Goal: Task Accomplishment & Management: Manage account settings

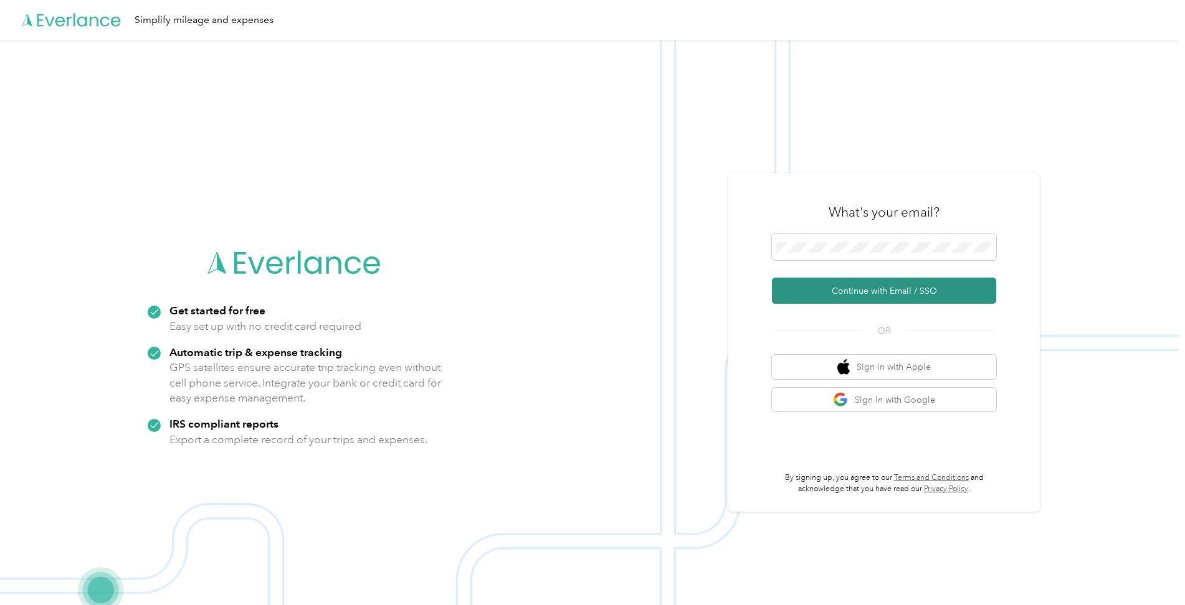
click at [881, 298] on button "Continue with Email / SSO" at bounding box center [884, 291] width 224 height 26
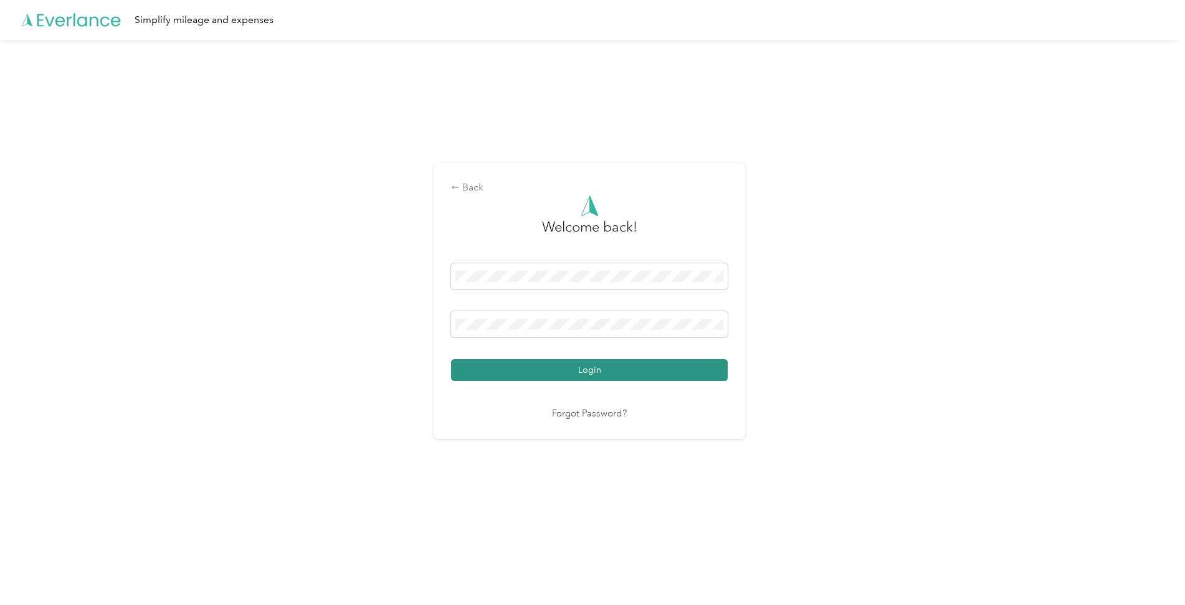
click at [561, 373] on button "Login" at bounding box center [589, 370] width 277 height 22
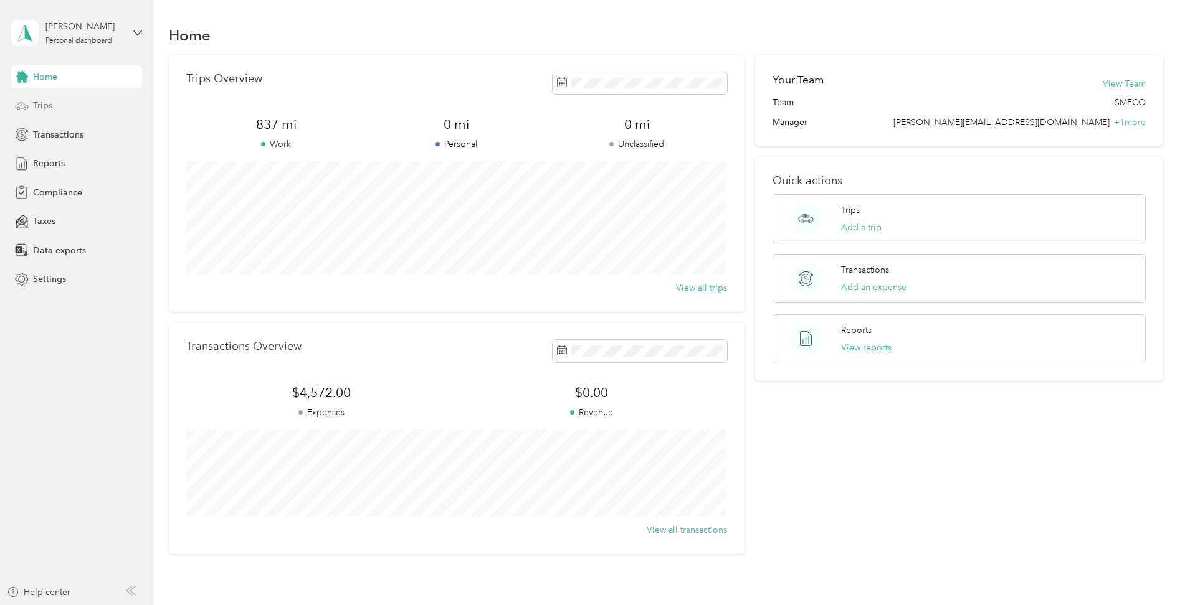
click at [45, 105] on span "Trips" at bounding box center [42, 105] width 19 height 13
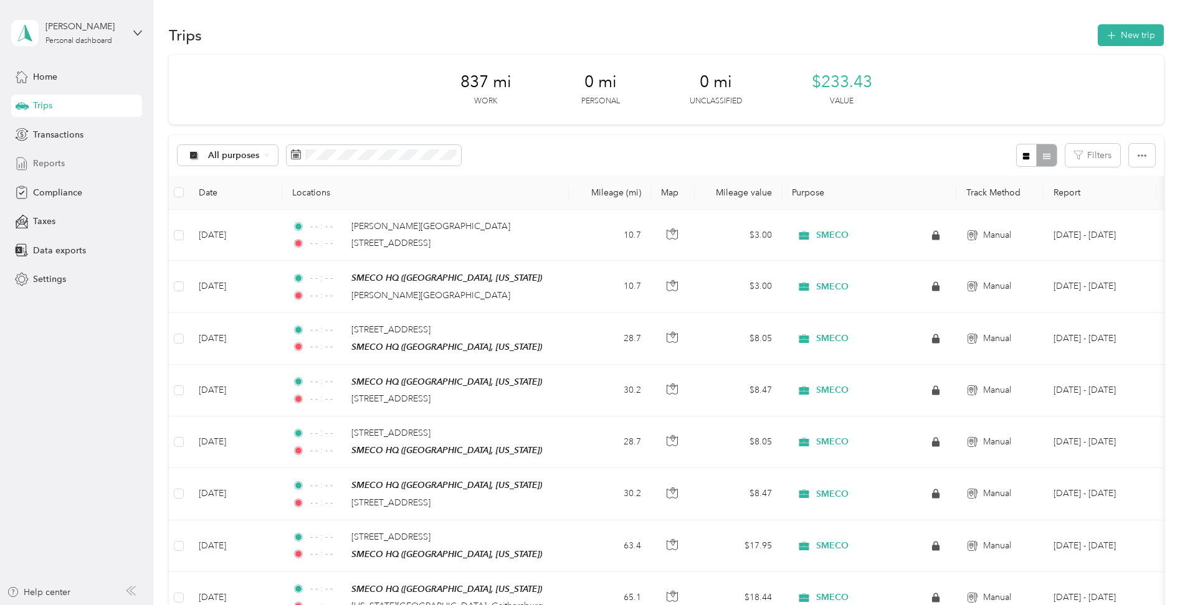
click at [50, 161] on span "Reports" at bounding box center [49, 163] width 32 height 13
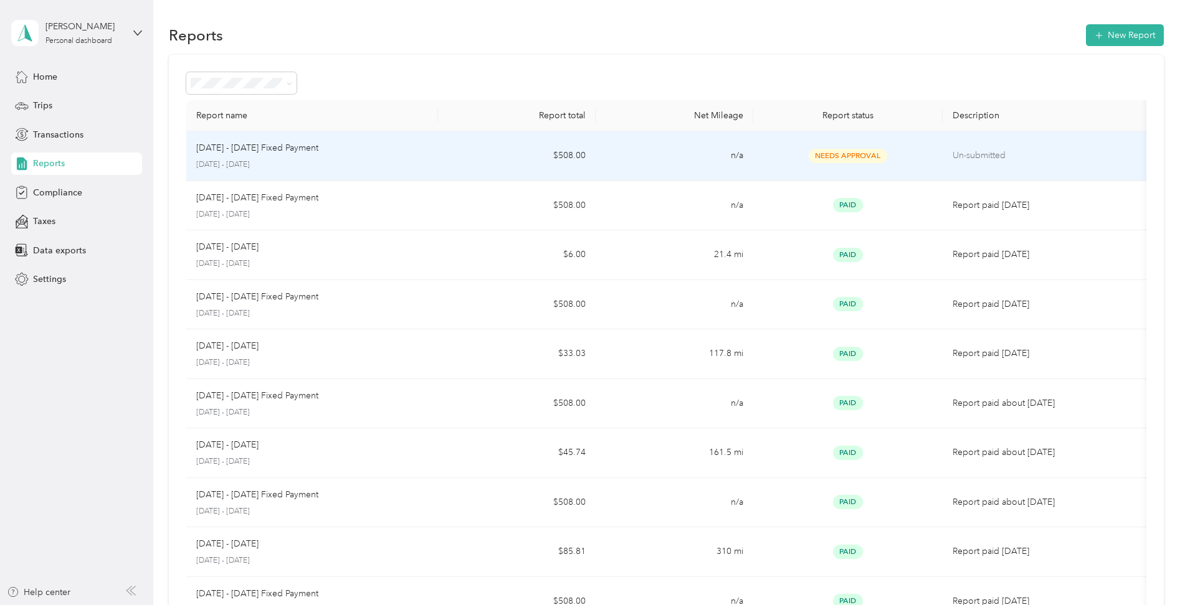
click at [853, 156] on span "Needs Approval" at bounding box center [848, 156] width 78 height 14
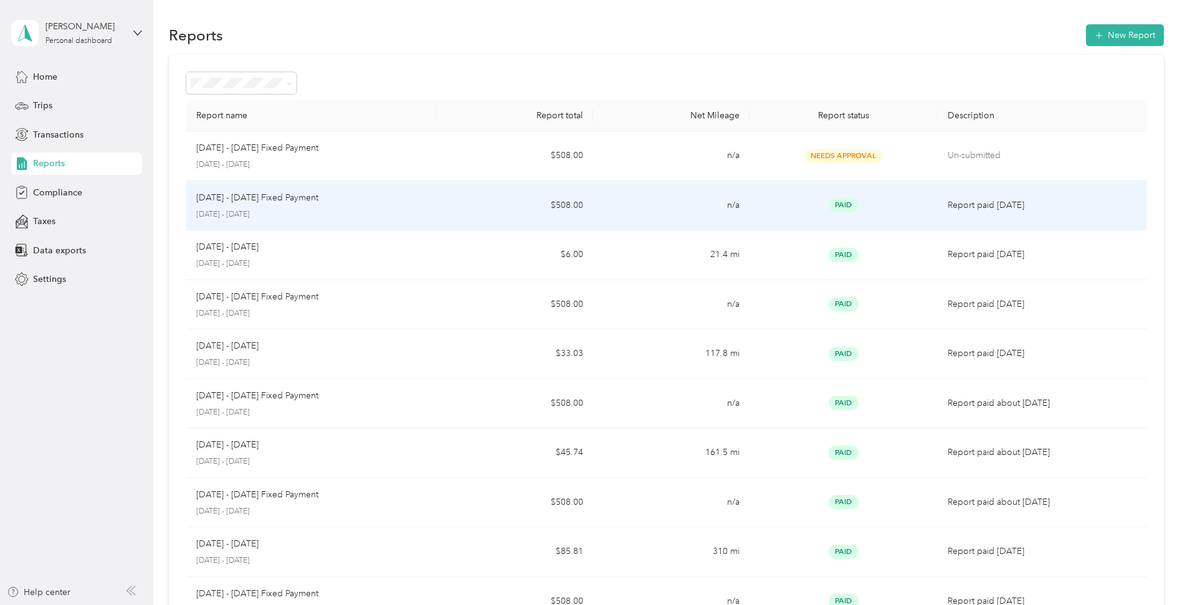
click at [430, 201] on td "[DATE] - [DATE] Fixed Payment [DATE] - [DATE]" at bounding box center [311, 206] width 250 height 50
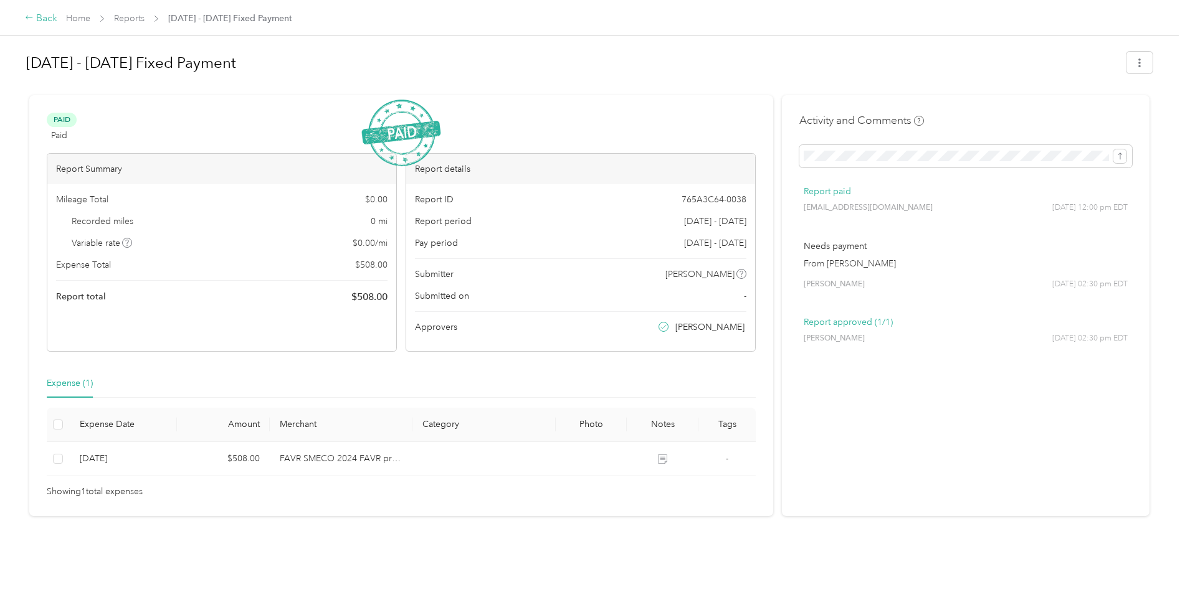
click at [34, 20] on div "Back" at bounding box center [41, 18] width 32 height 15
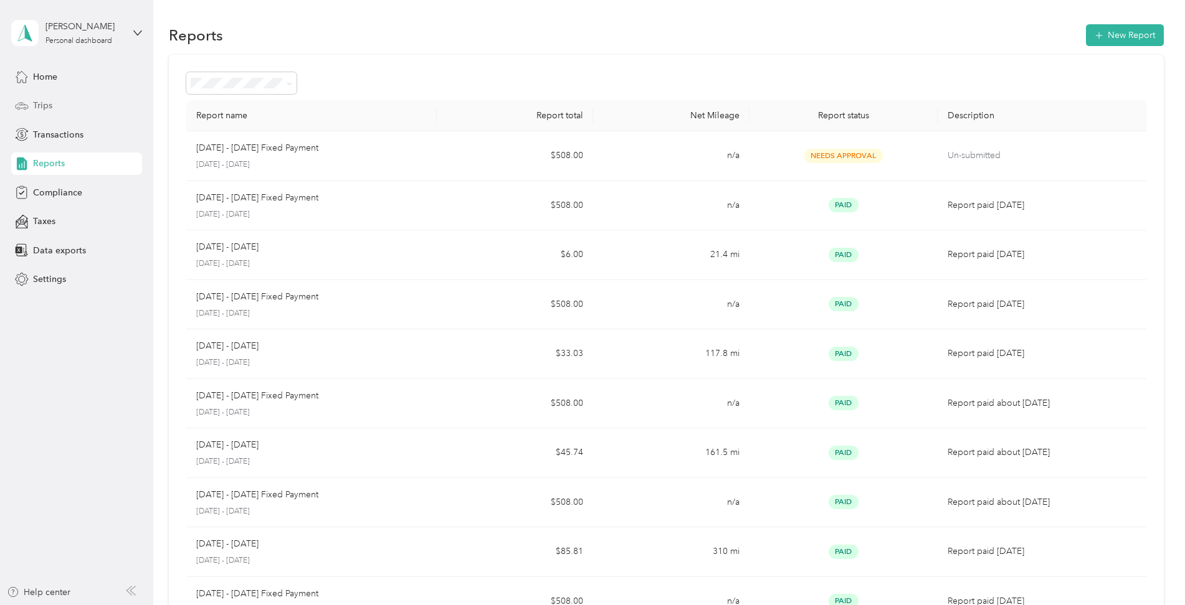
click at [40, 102] on span "Trips" at bounding box center [42, 105] width 19 height 13
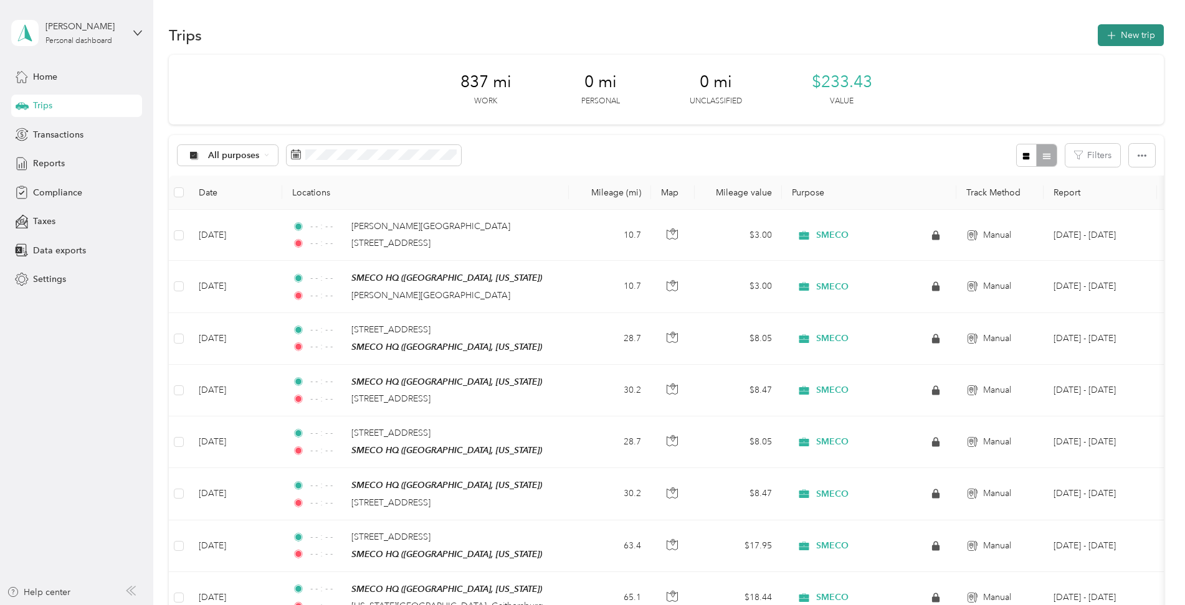
click at [1139, 34] on button "New trip" at bounding box center [1131, 35] width 66 height 22
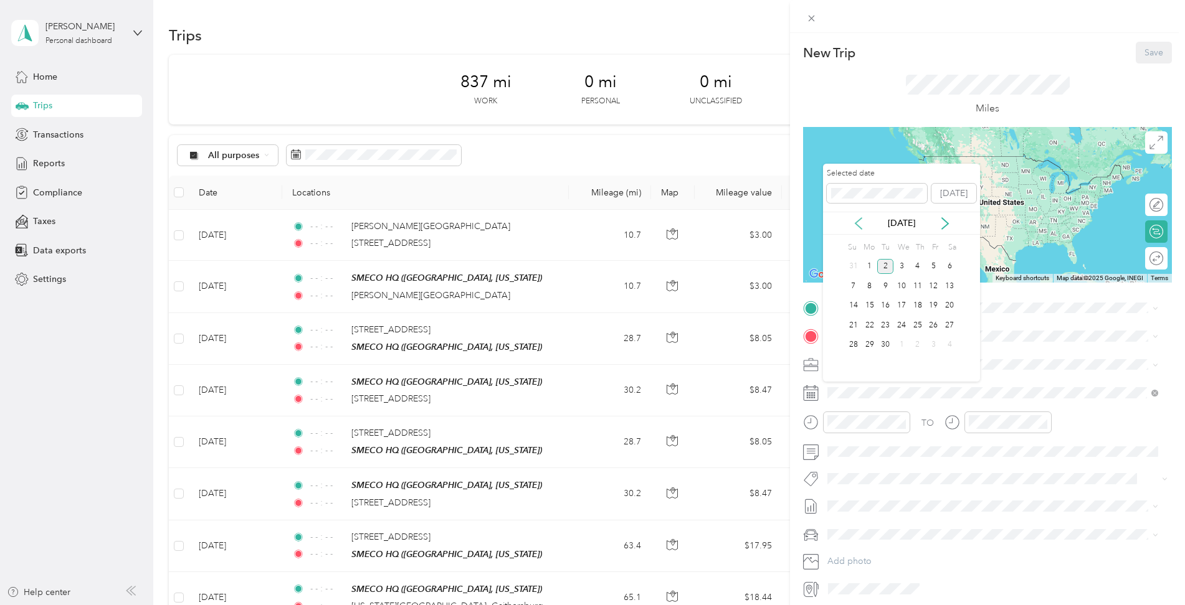
click at [861, 224] on icon at bounding box center [858, 223] width 12 height 12
click at [871, 325] on div "18" at bounding box center [869, 326] width 16 height 16
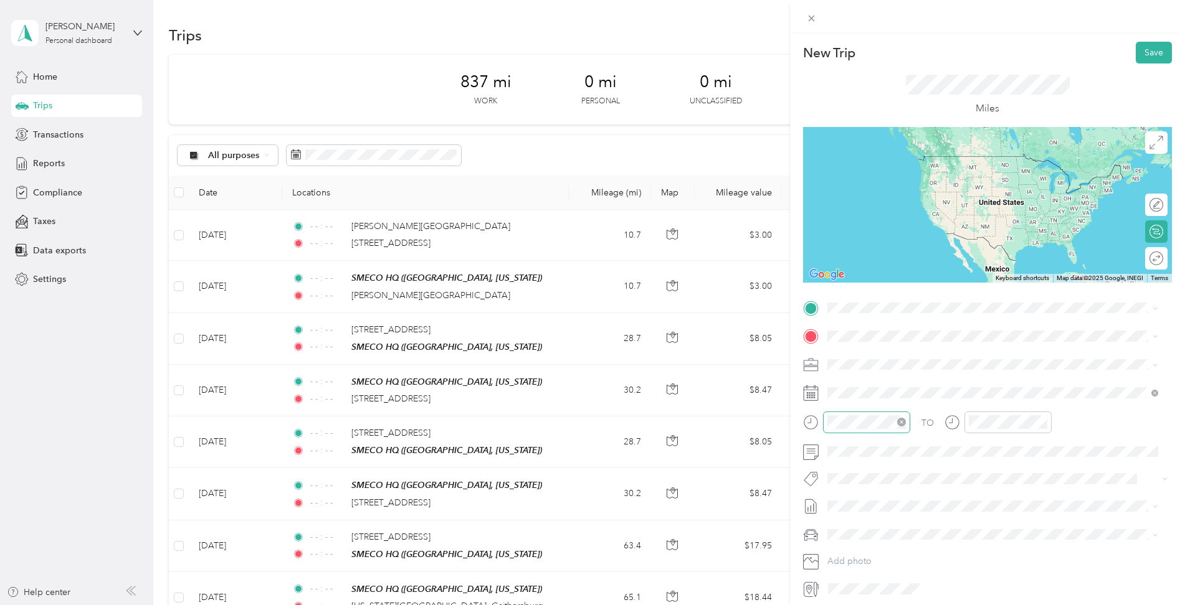
click at [901, 424] on icon "close-circle" at bounding box center [901, 422] width 9 height 9
click at [1047, 421] on div at bounding box center [1007, 423] width 87 height 22
click at [1043, 422] on icon "close-circle" at bounding box center [1042, 422] width 9 height 9
click at [873, 364] on div "SMECO HQ [GEOGRAPHIC_DATA], [US_STATE], [GEOGRAPHIC_DATA]" at bounding box center [968, 363] width 235 height 26
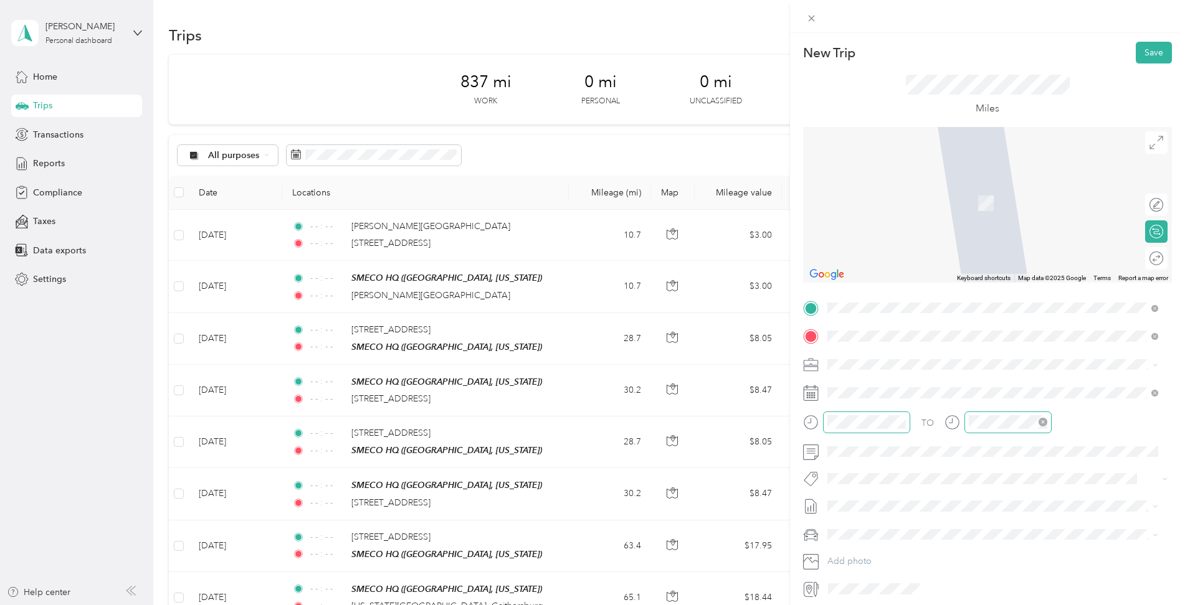
click at [888, 383] on span "[STREET_ADDRESS][US_STATE]" at bounding box center [913, 381] width 125 height 11
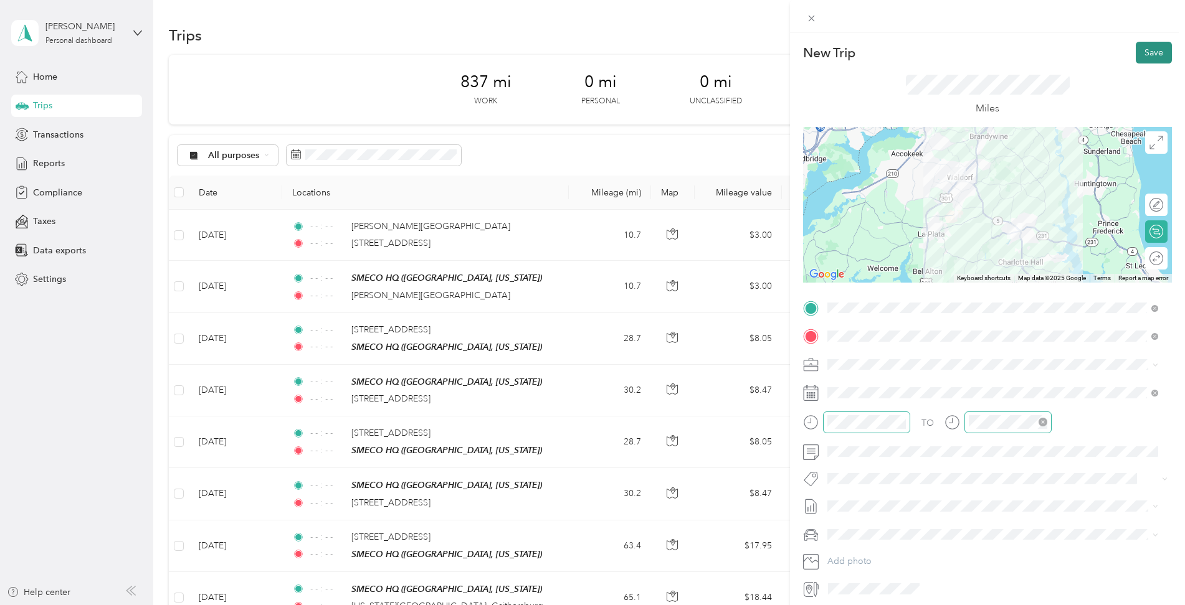
click at [1149, 53] on button "Save" at bounding box center [1154, 53] width 36 height 22
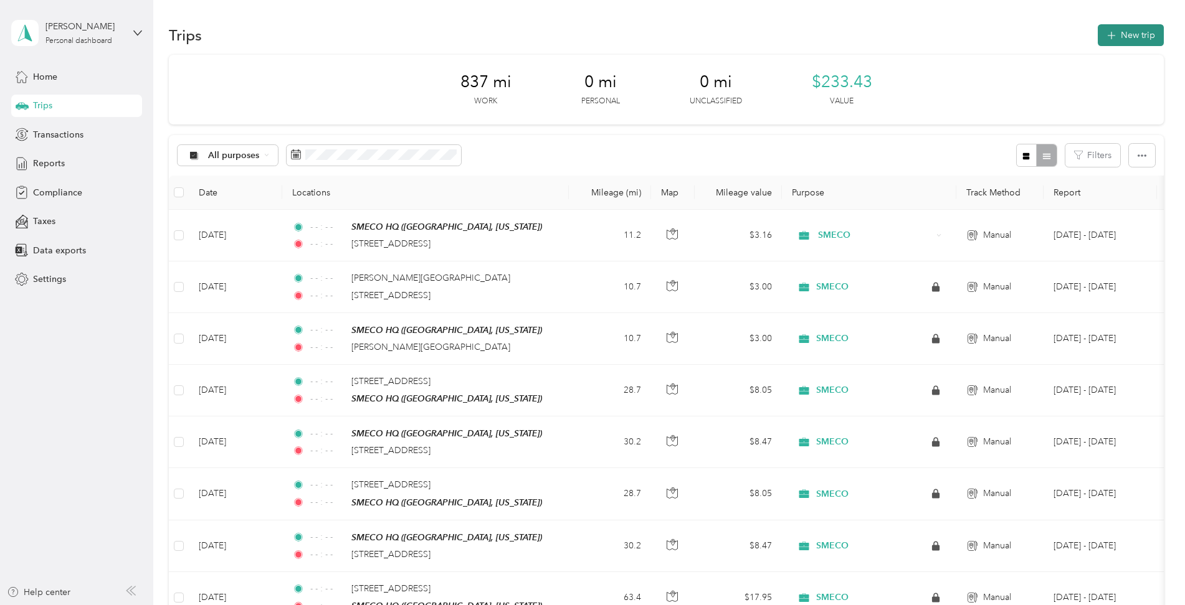
click at [1138, 34] on button "New trip" at bounding box center [1131, 35] width 66 height 22
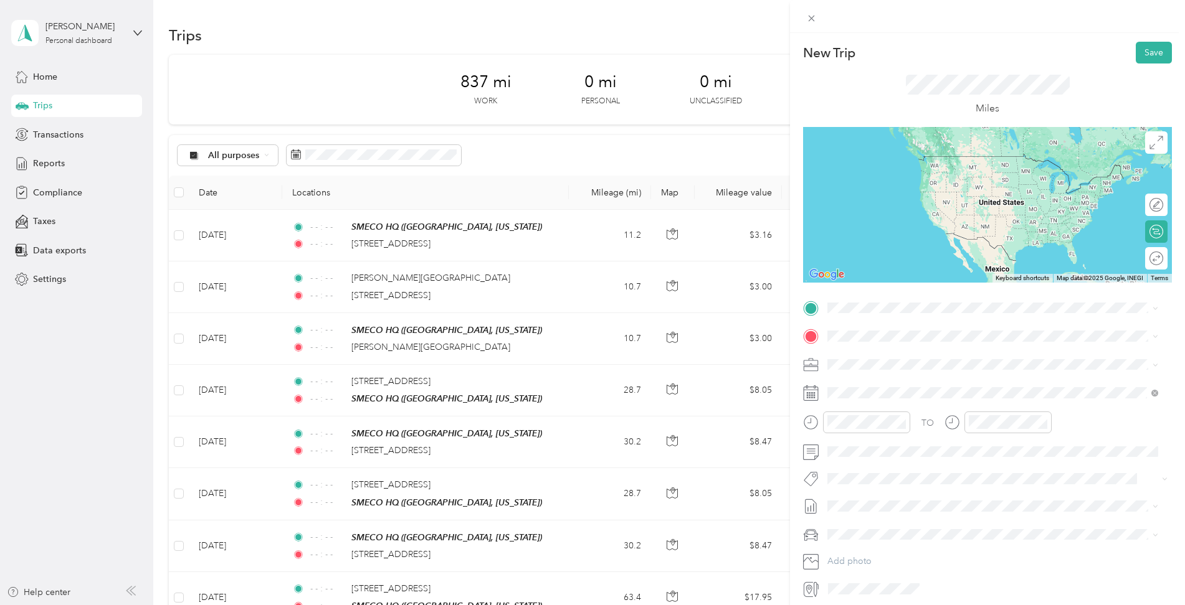
click at [881, 349] on span "[STREET_ADDRESS][US_STATE]" at bounding box center [913, 351] width 125 height 11
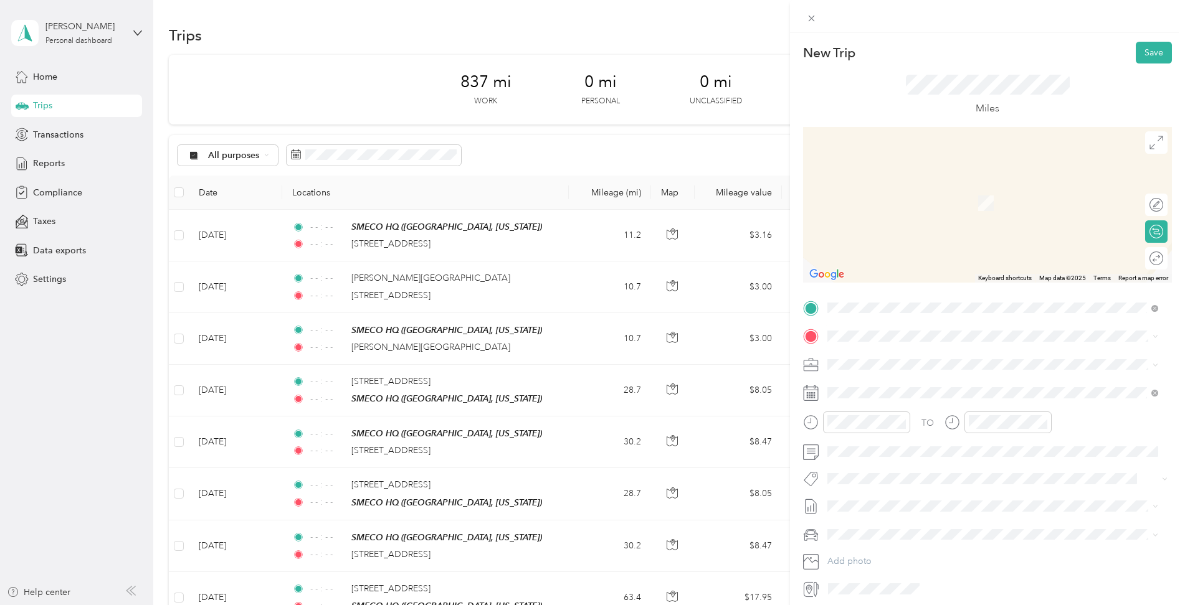
click at [886, 390] on div "SMECO HQ [GEOGRAPHIC_DATA], [US_STATE], [GEOGRAPHIC_DATA]" at bounding box center [968, 392] width 235 height 26
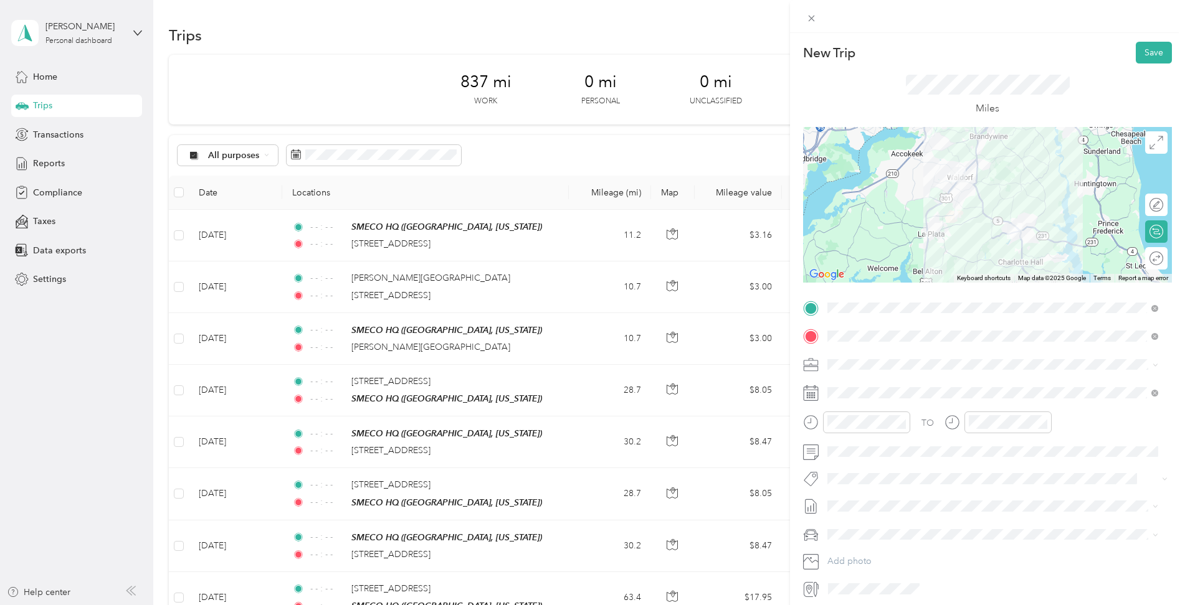
click at [813, 392] on icon at bounding box center [811, 394] width 16 height 16
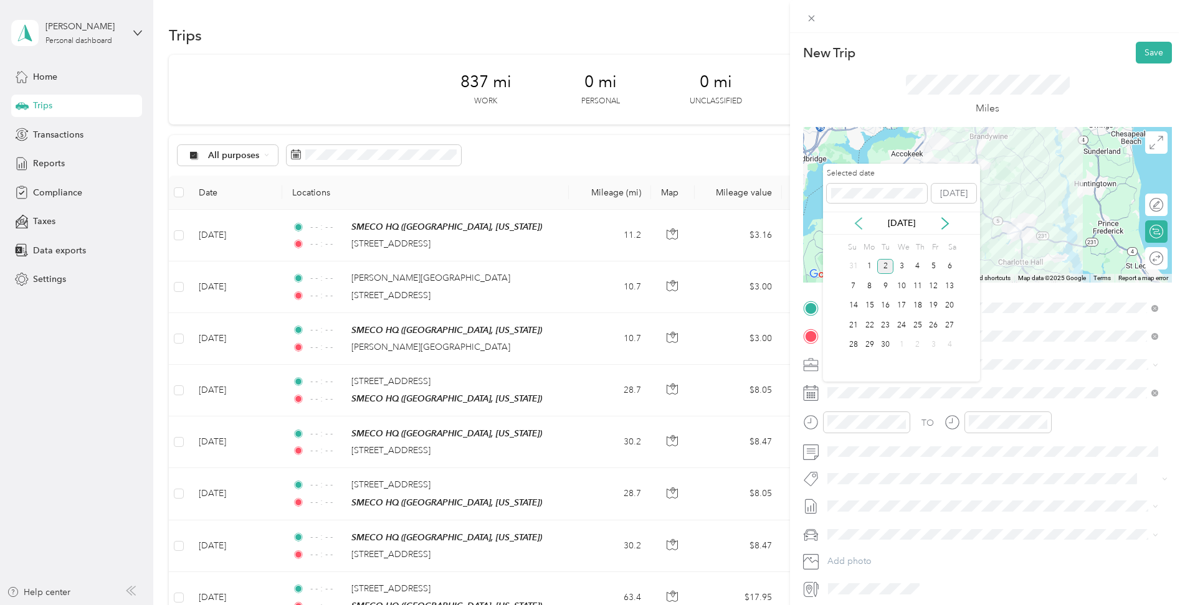
click at [858, 222] on icon at bounding box center [858, 223] width 12 height 12
click at [873, 324] on div "18" at bounding box center [869, 326] width 16 height 16
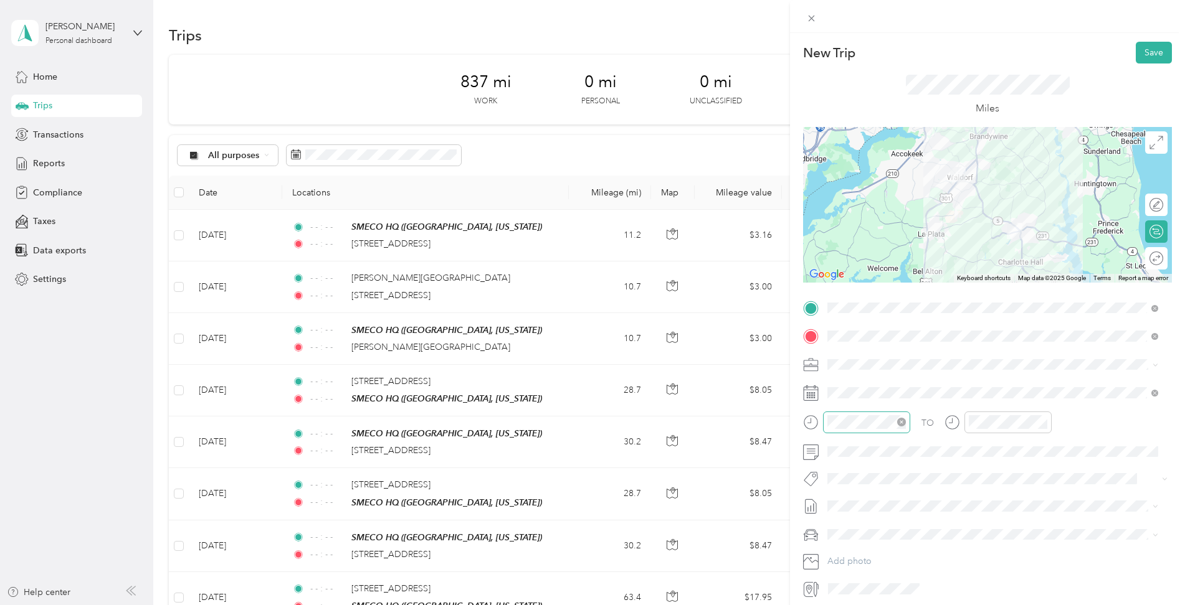
click at [901, 421] on icon "close-circle" at bounding box center [901, 422] width 9 height 9
click at [1041, 423] on icon "close-circle" at bounding box center [1042, 422] width 9 height 9
click at [1149, 49] on button "Save" at bounding box center [1154, 53] width 36 height 22
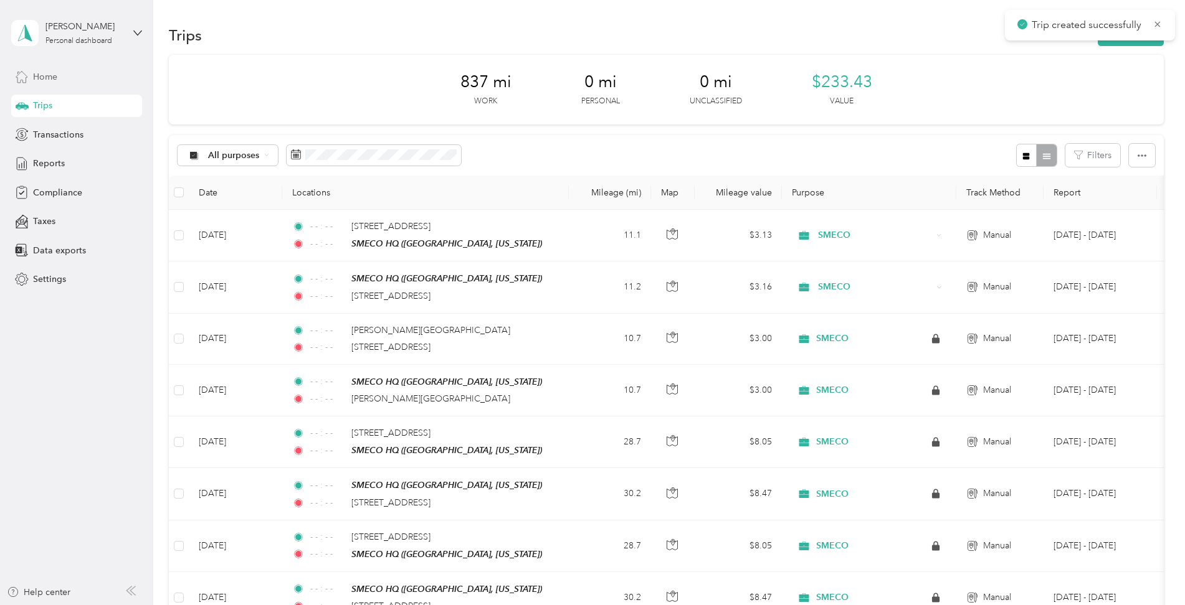
drag, startPoint x: 52, startPoint y: 67, endPoint x: 52, endPoint y: 74, distance: 6.9
click at [52, 69] on div "Home" at bounding box center [76, 76] width 131 height 22
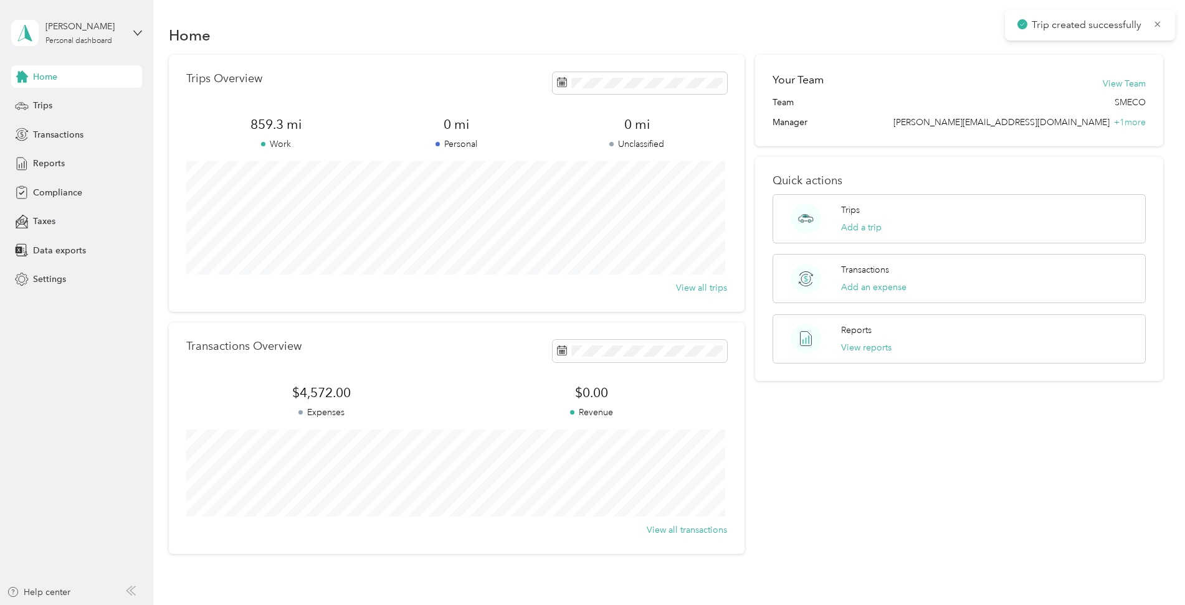
click at [50, 108] on span "Trips" at bounding box center [42, 105] width 19 height 13
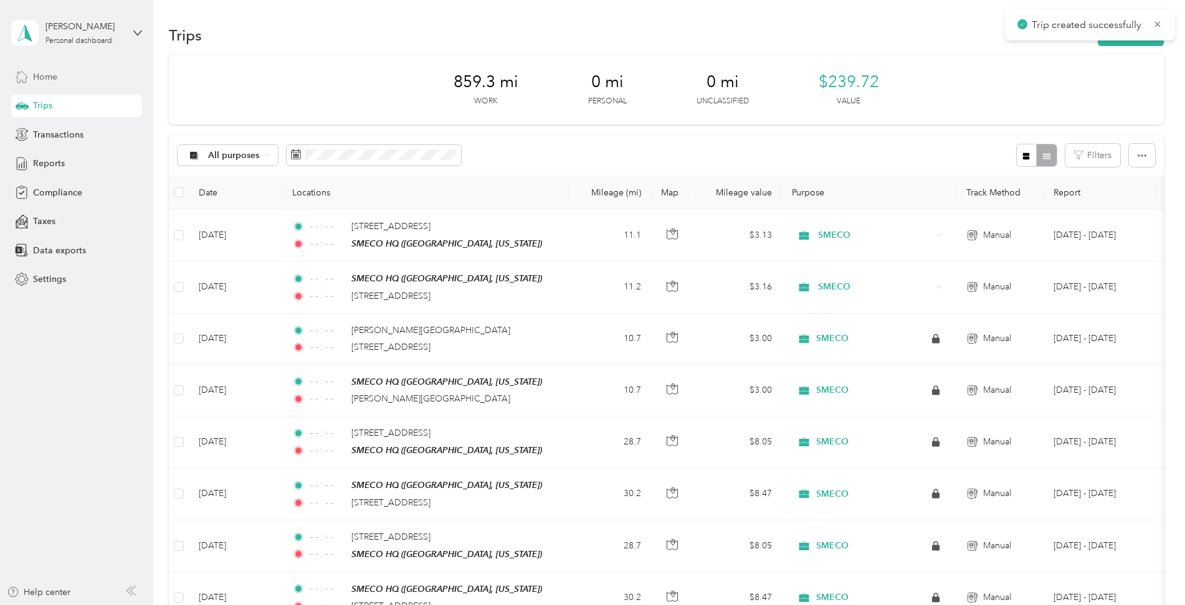
click at [50, 78] on span "Home" at bounding box center [45, 76] width 24 height 13
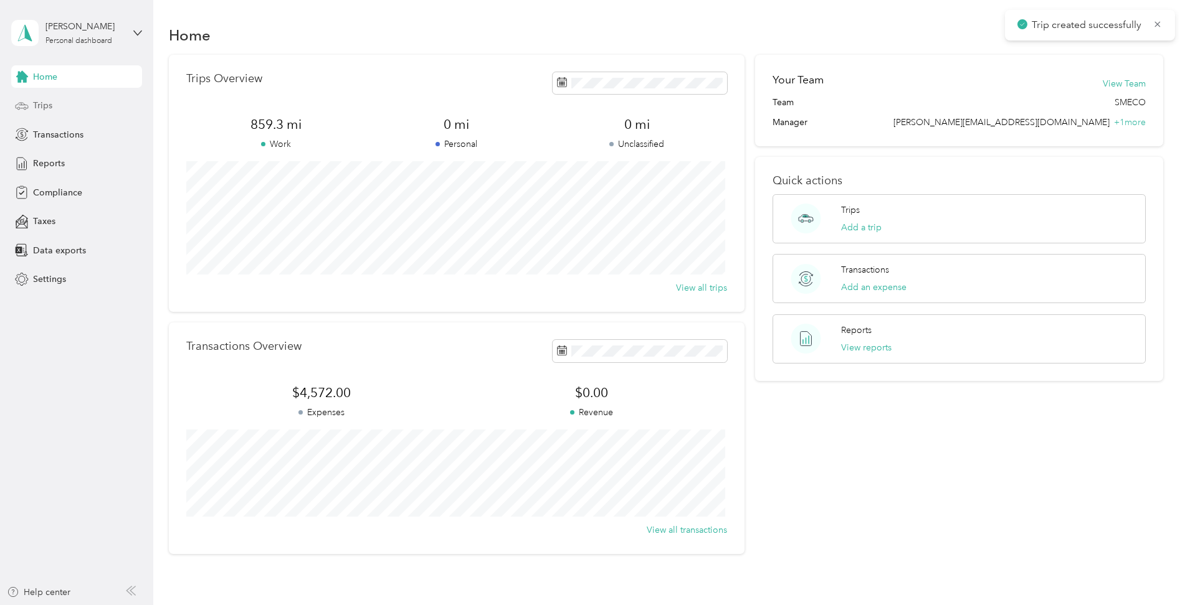
click at [45, 105] on span "Trips" at bounding box center [42, 105] width 19 height 13
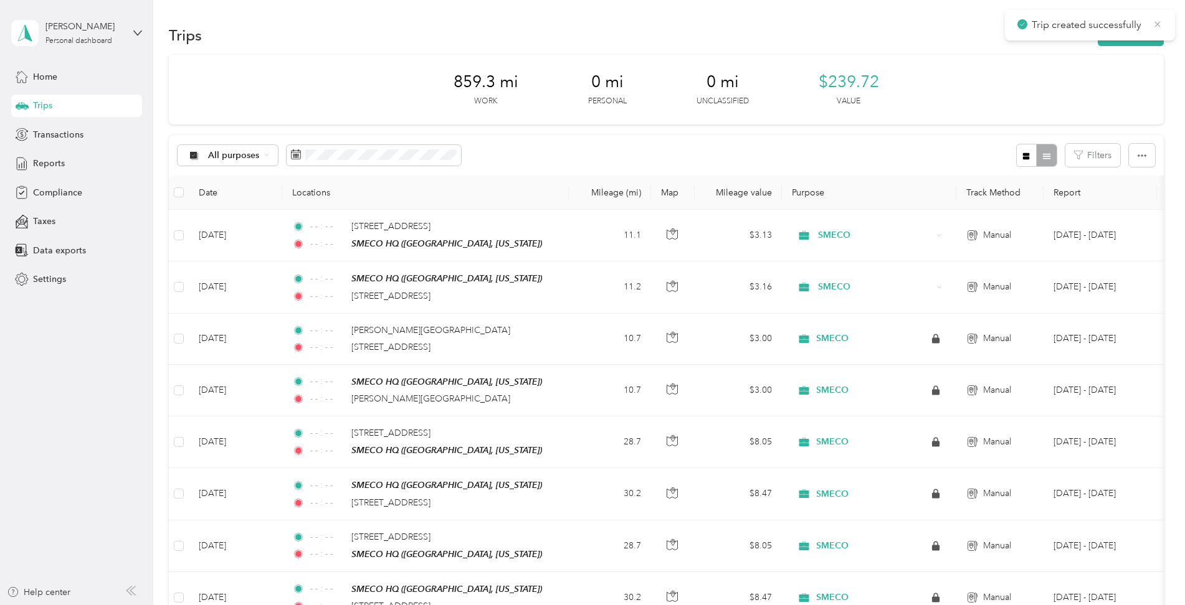
click at [1159, 21] on icon at bounding box center [1157, 24] width 10 height 11
click at [62, 133] on span "Transactions" at bounding box center [58, 134] width 50 height 13
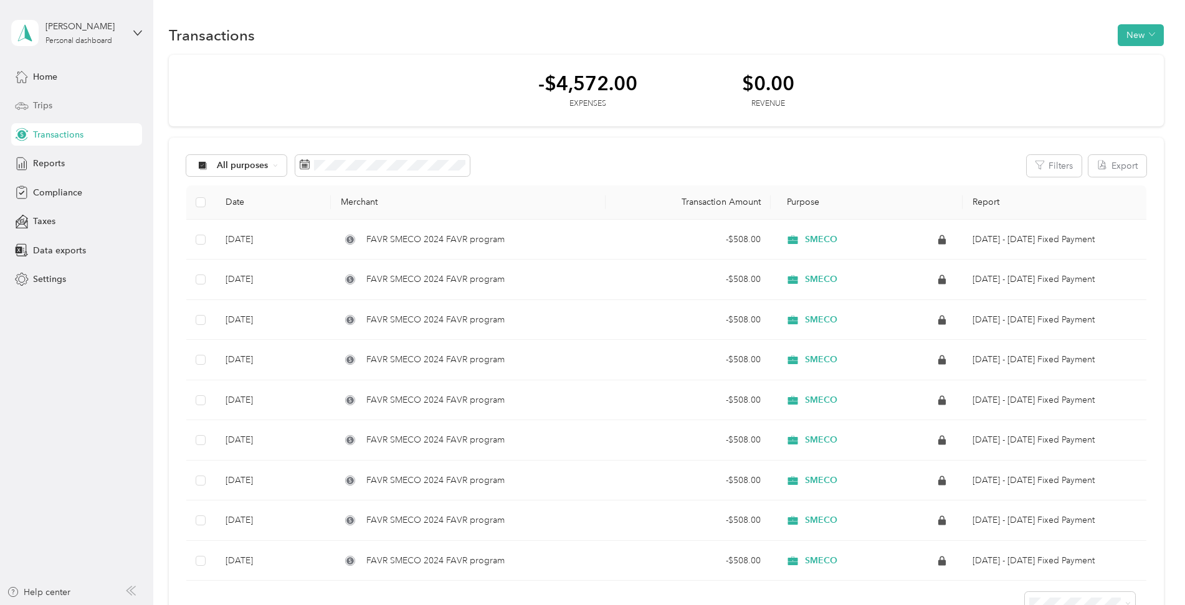
click at [43, 105] on span "Trips" at bounding box center [42, 105] width 19 height 13
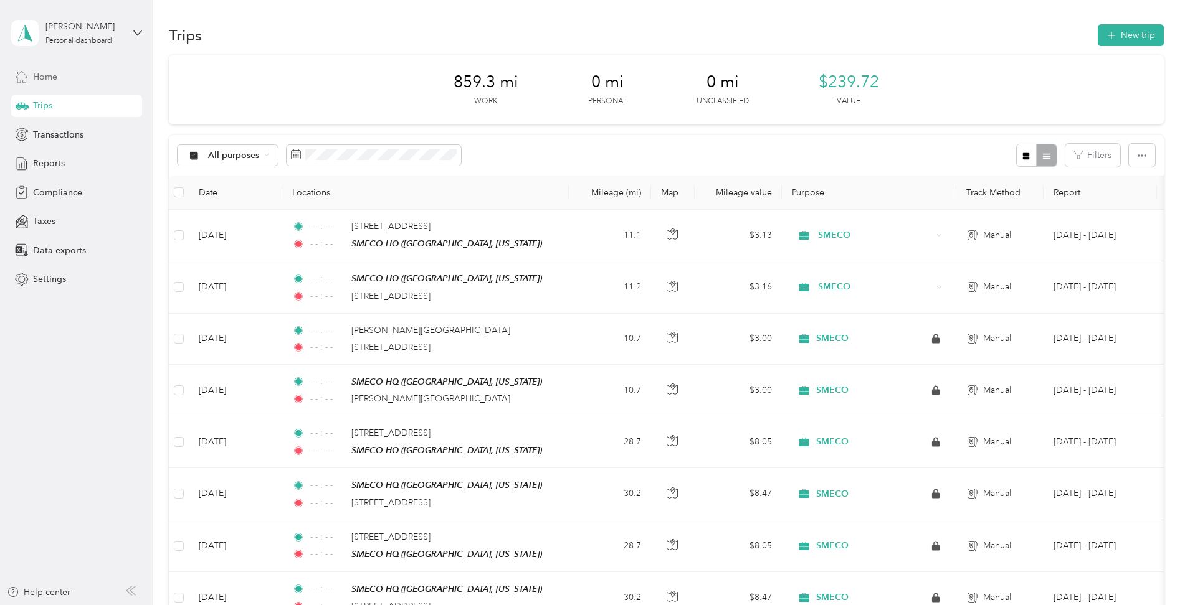
click at [44, 80] on span "Home" at bounding box center [45, 76] width 24 height 13
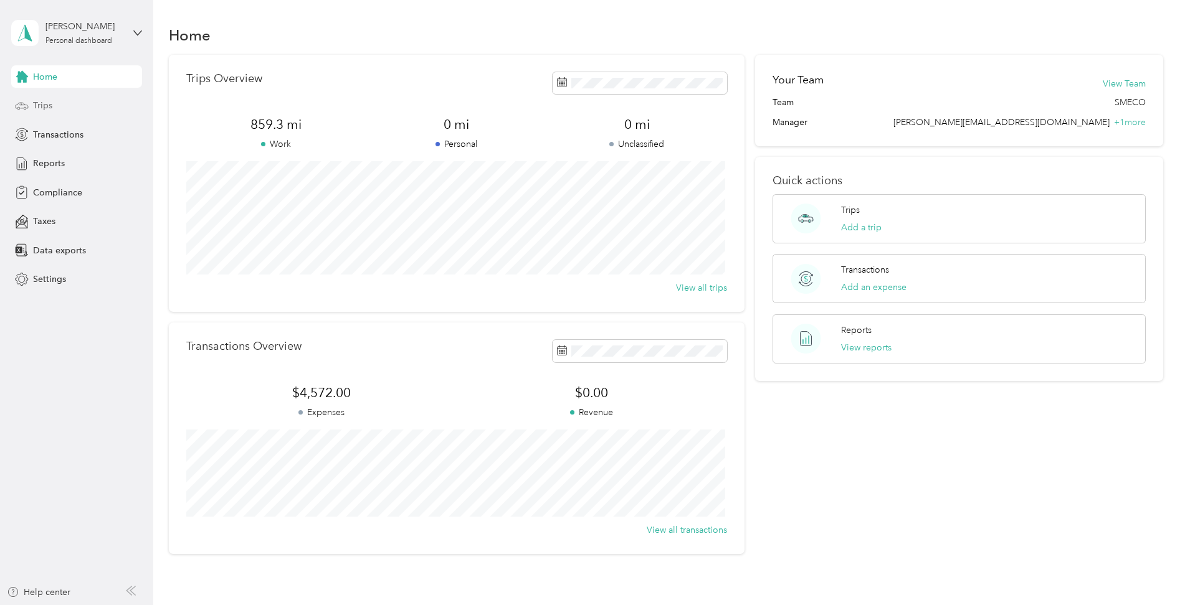
click at [40, 96] on div "Trips" at bounding box center [76, 106] width 131 height 22
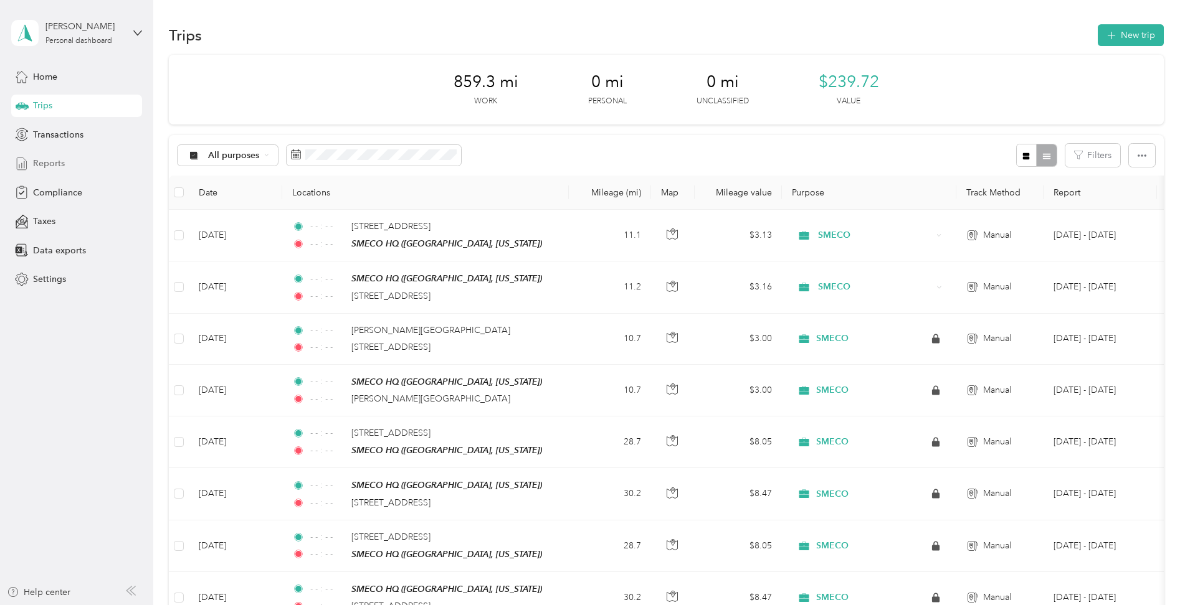
click at [48, 166] on span "Reports" at bounding box center [49, 163] width 32 height 13
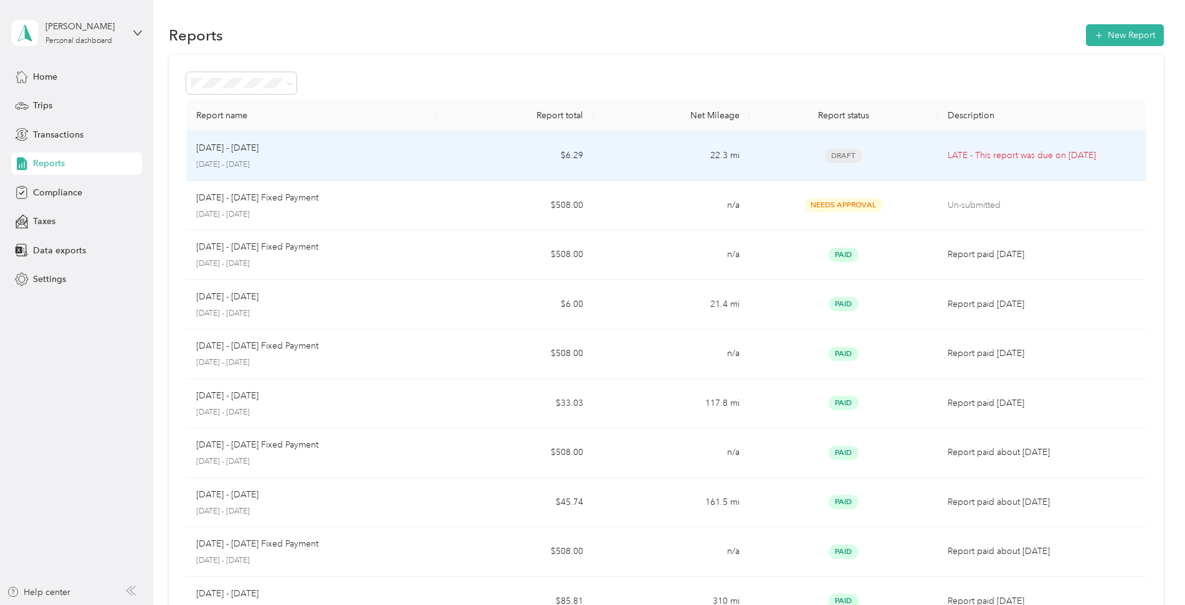
click at [852, 156] on span "Draft" at bounding box center [843, 156] width 37 height 14
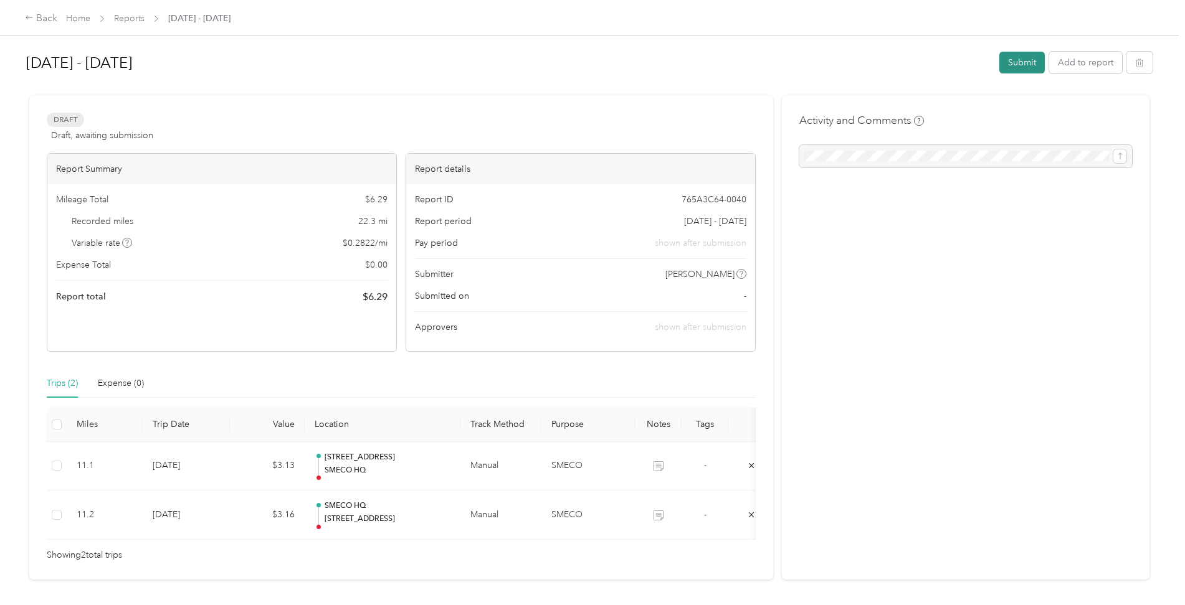
click at [1013, 62] on button "Submit" at bounding box center [1021, 63] width 45 height 22
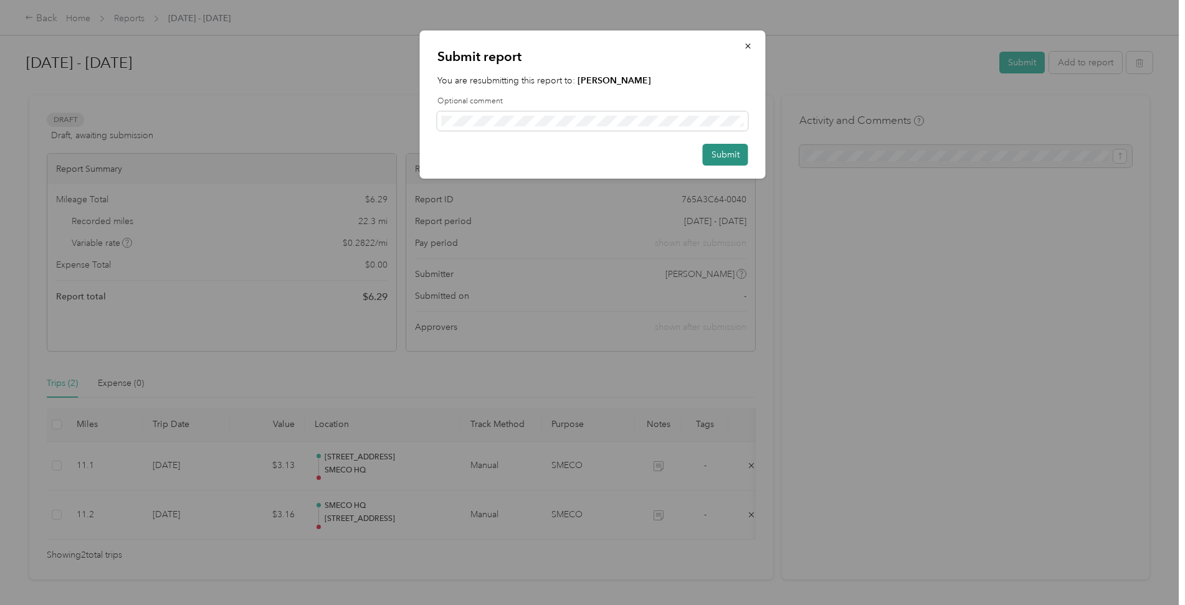
click at [726, 154] on button "Submit" at bounding box center [725, 155] width 45 height 22
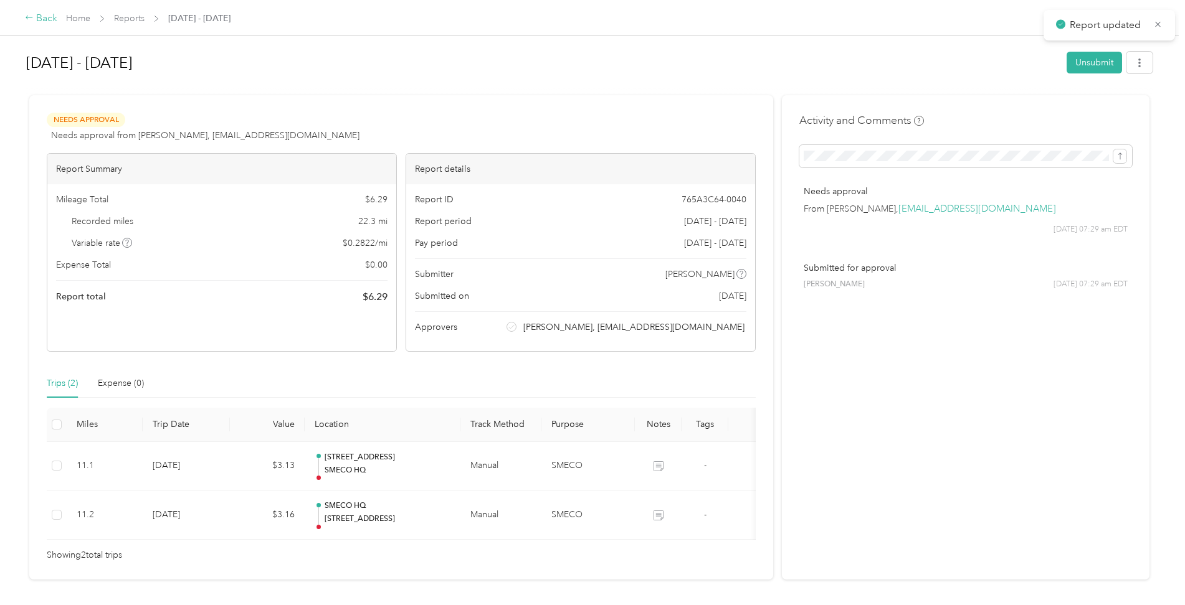
click at [40, 16] on div "Back" at bounding box center [41, 18] width 32 height 15
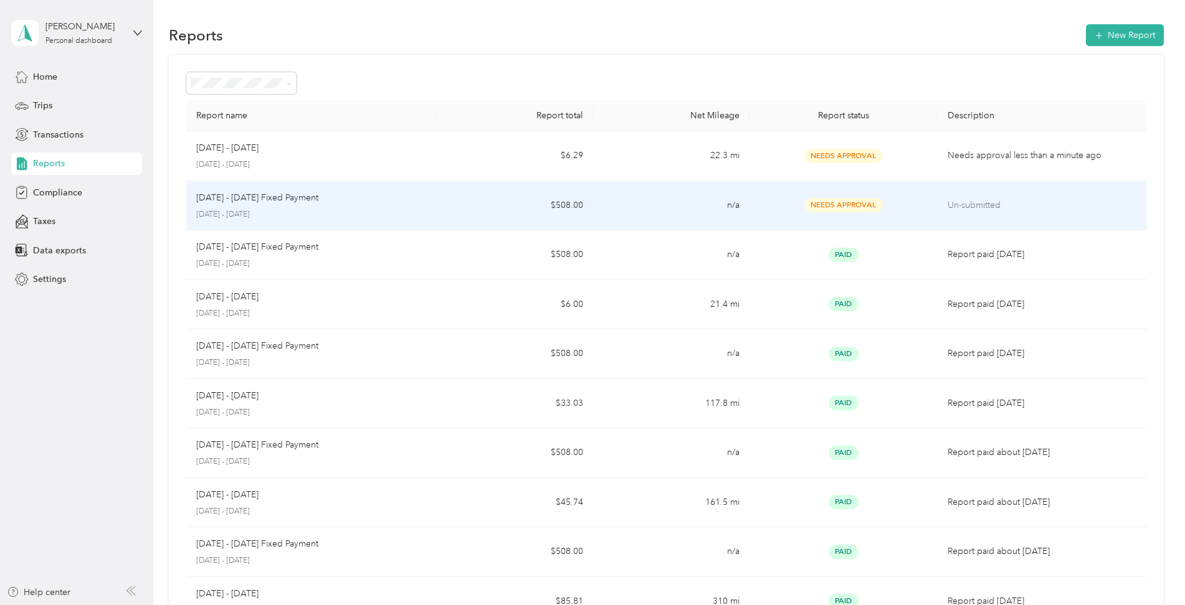
click at [837, 206] on span "Needs Approval" at bounding box center [843, 205] width 78 height 14
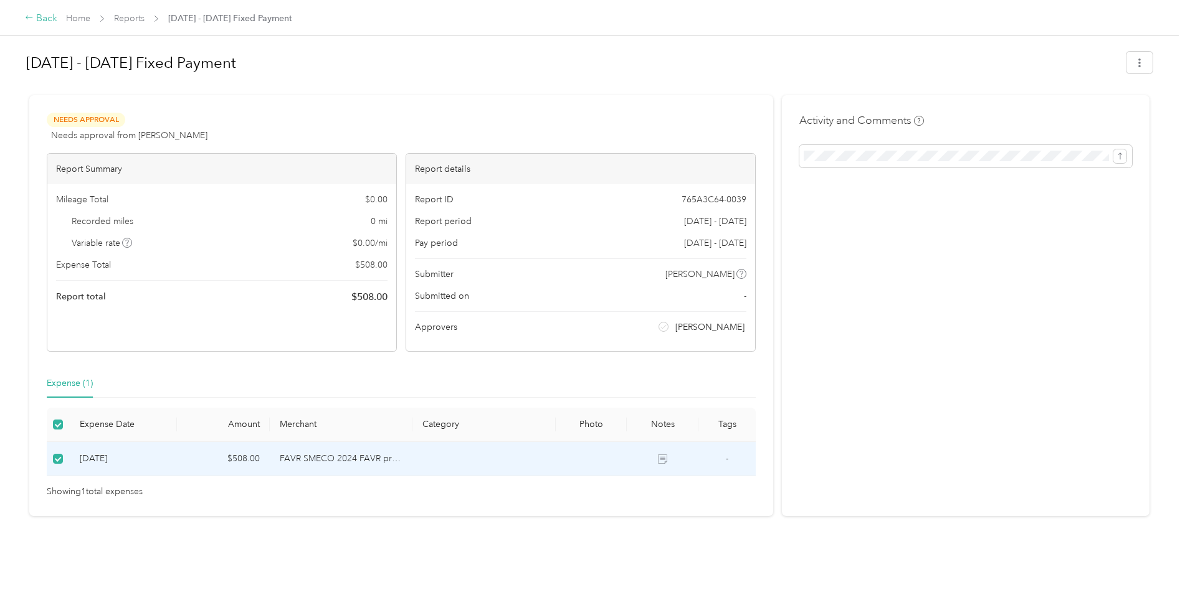
click at [47, 15] on div "Back" at bounding box center [41, 18] width 32 height 15
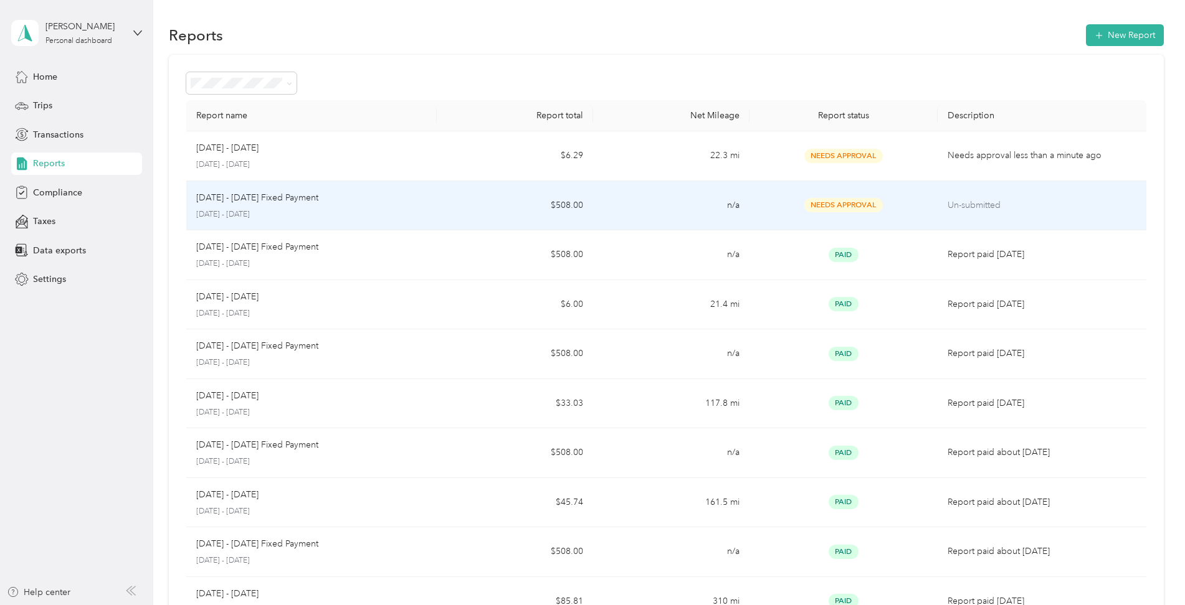
click at [236, 192] on p "[DATE] - [DATE] Fixed Payment" at bounding box center [257, 198] width 122 height 14
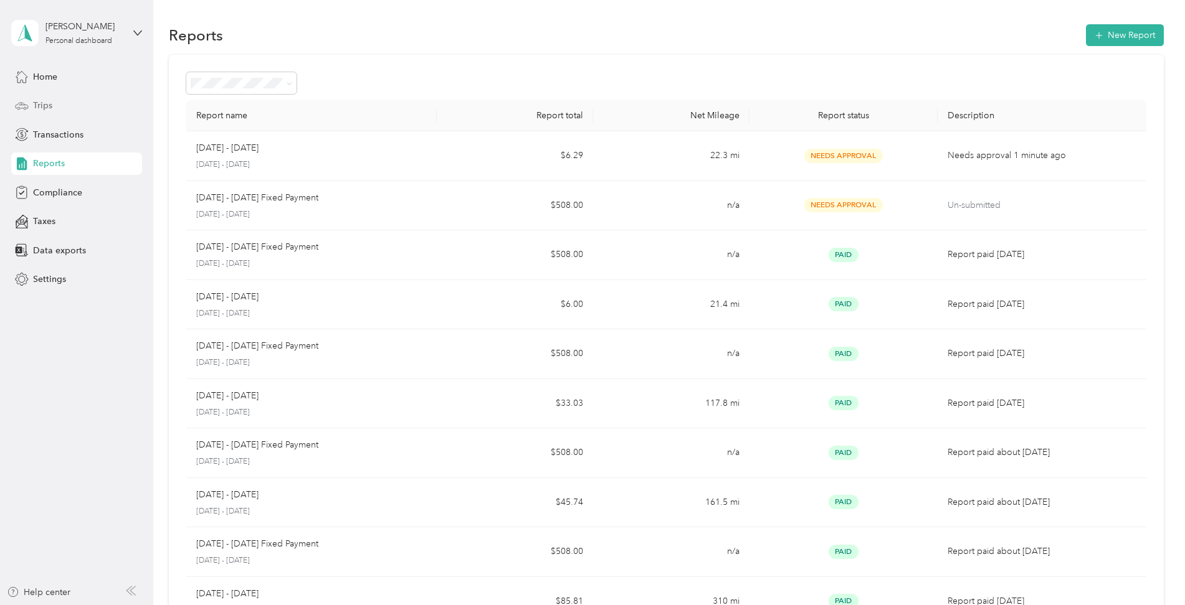
click at [47, 103] on span "Trips" at bounding box center [42, 105] width 19 height 13
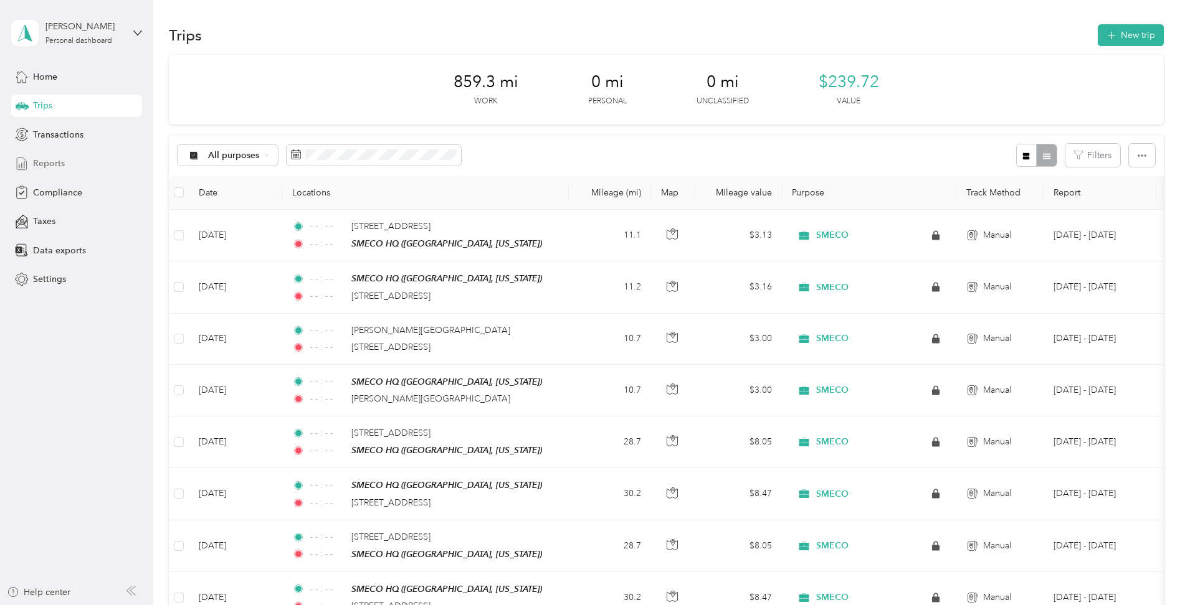
click at [56, 161] on span "Reports" at bounding box center [49, 163] width 32 height 13
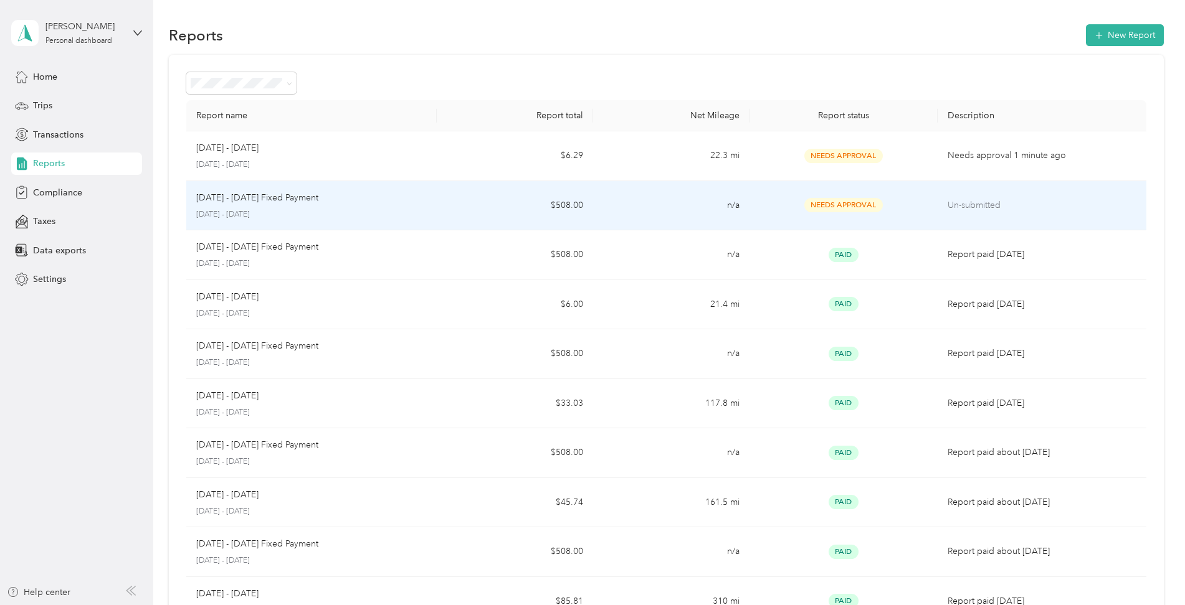
click at [231, 196] on p "[DATE] - [DATE] Fixed Payment" at bounding box center [257, 198] width 122 height 14
